Goal: Task Accomplishment & Management: Manage account settings

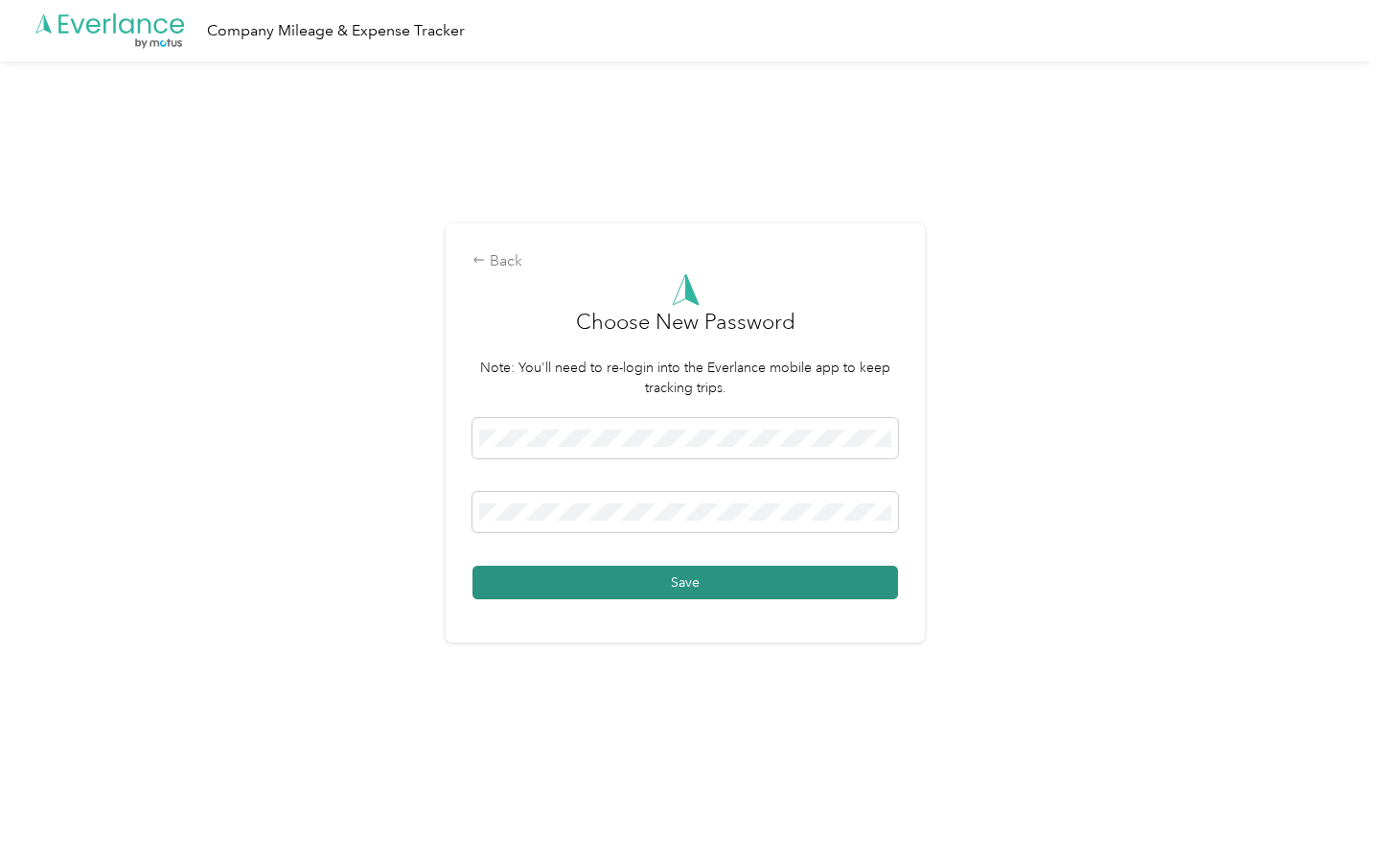
click at [684, 597] on button "Save" at bounding box center [686, 583] width 426 height 34
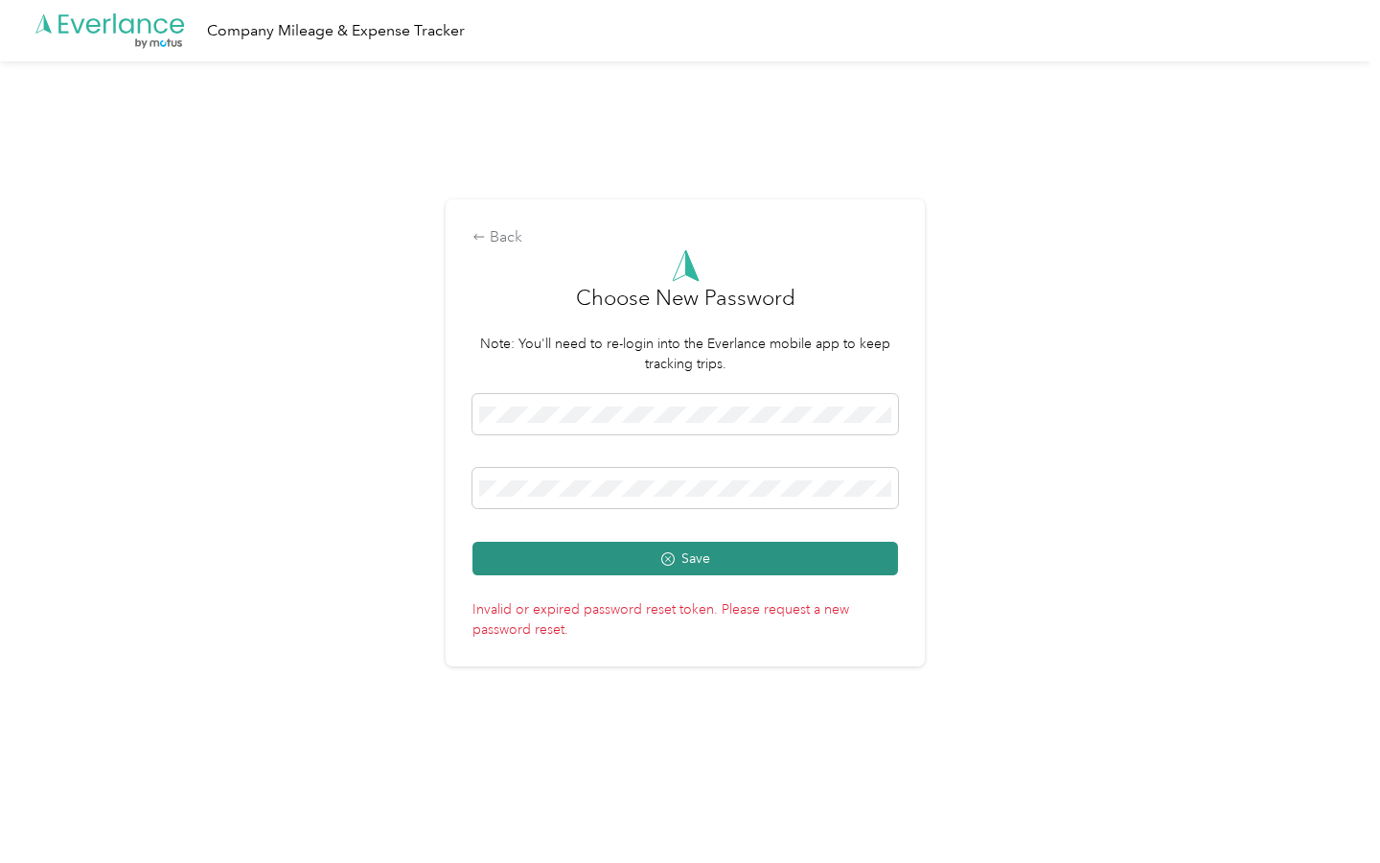
click at [674, 563] on circle "submit" at bounding box center [667, 559] width 12 height 12
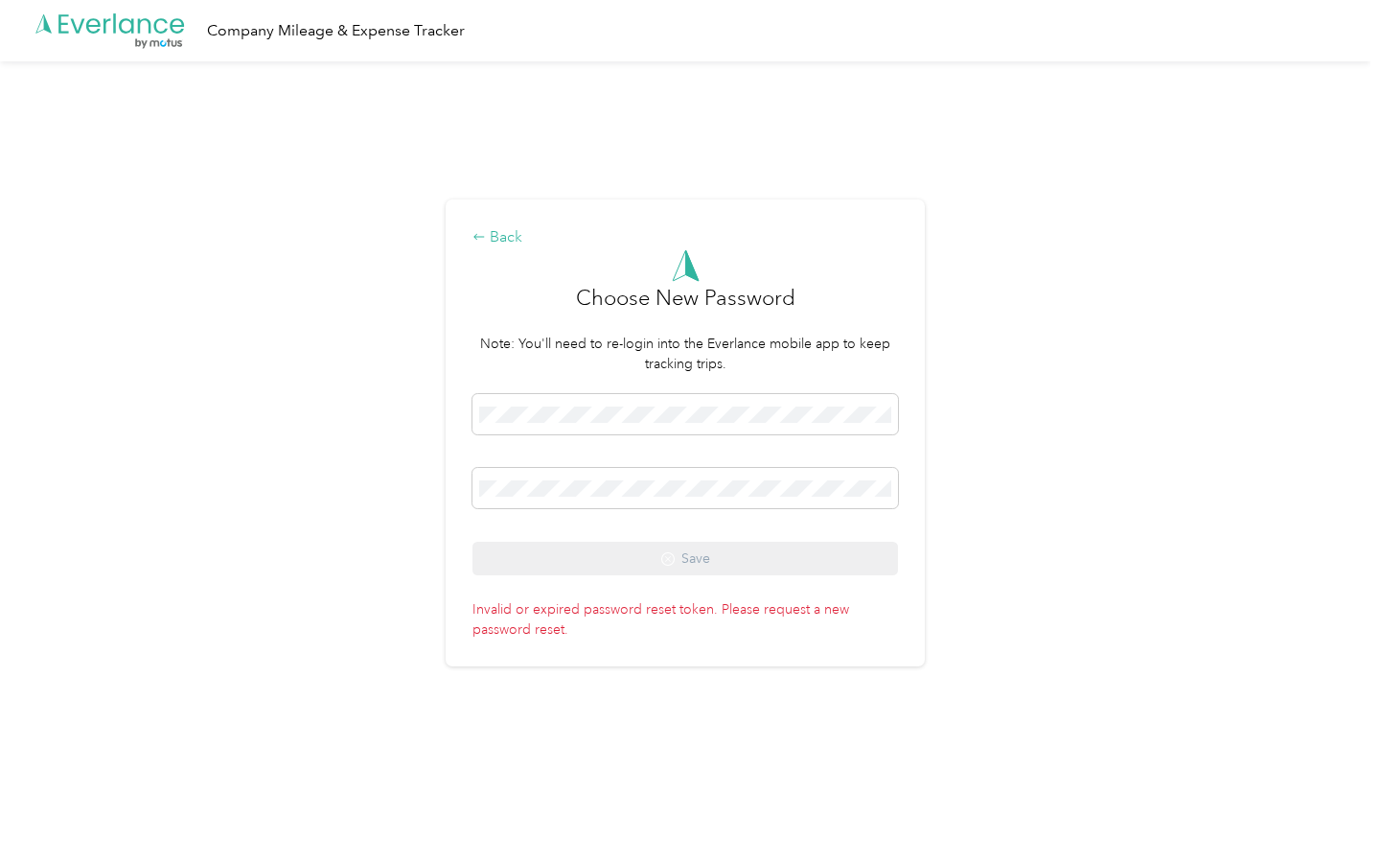
click at [501, 233] on div "Back" at bounding box center [686, 237] width 426 height 23
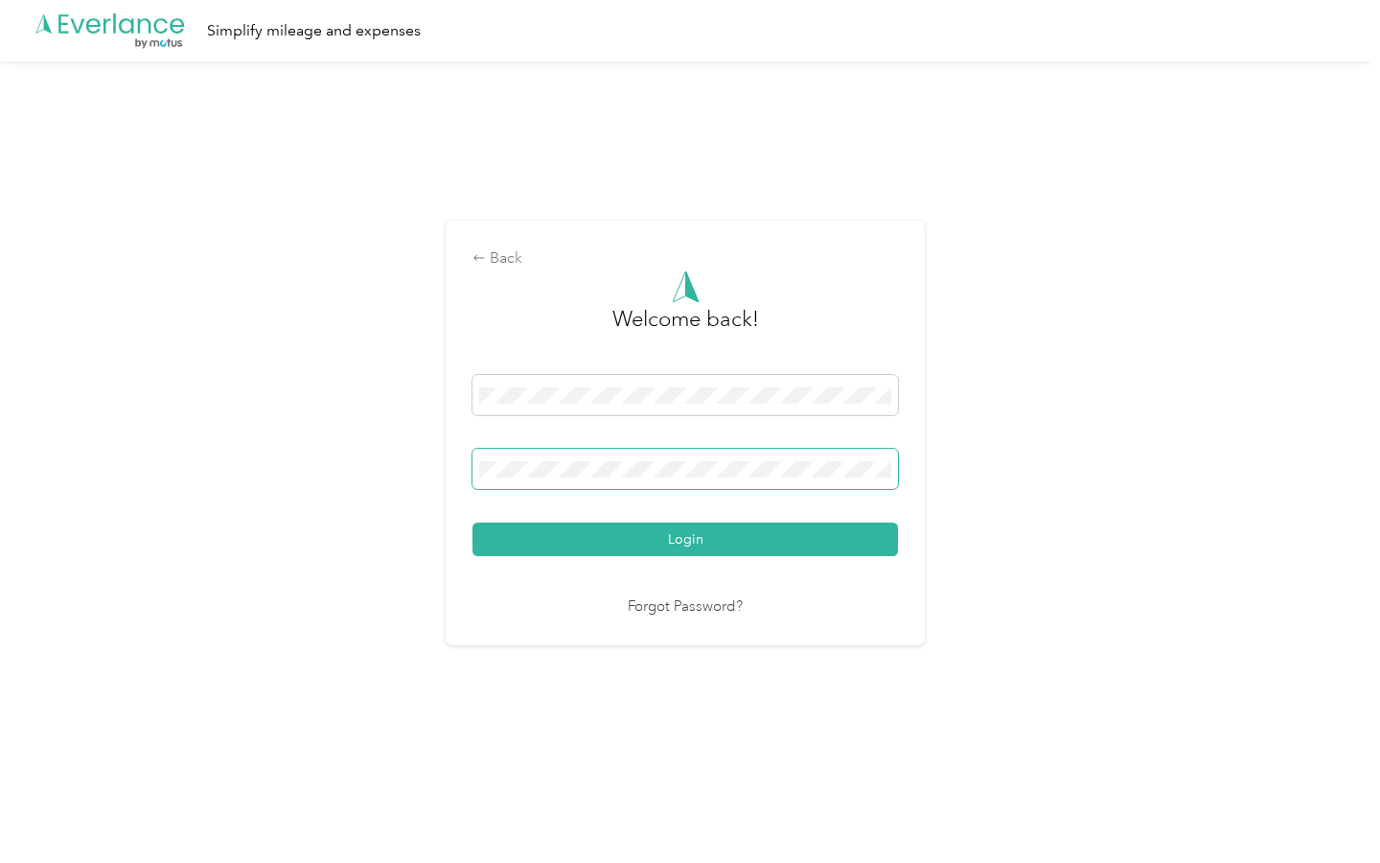
click at [574, 456] on span at bounding box center [686, 469] width 426 height 40
click at [473, 522] on button "Login" at bounding box center [686, 539] width 426 height 34
